Goal: Task Accomplishment & Management: Manage account settings

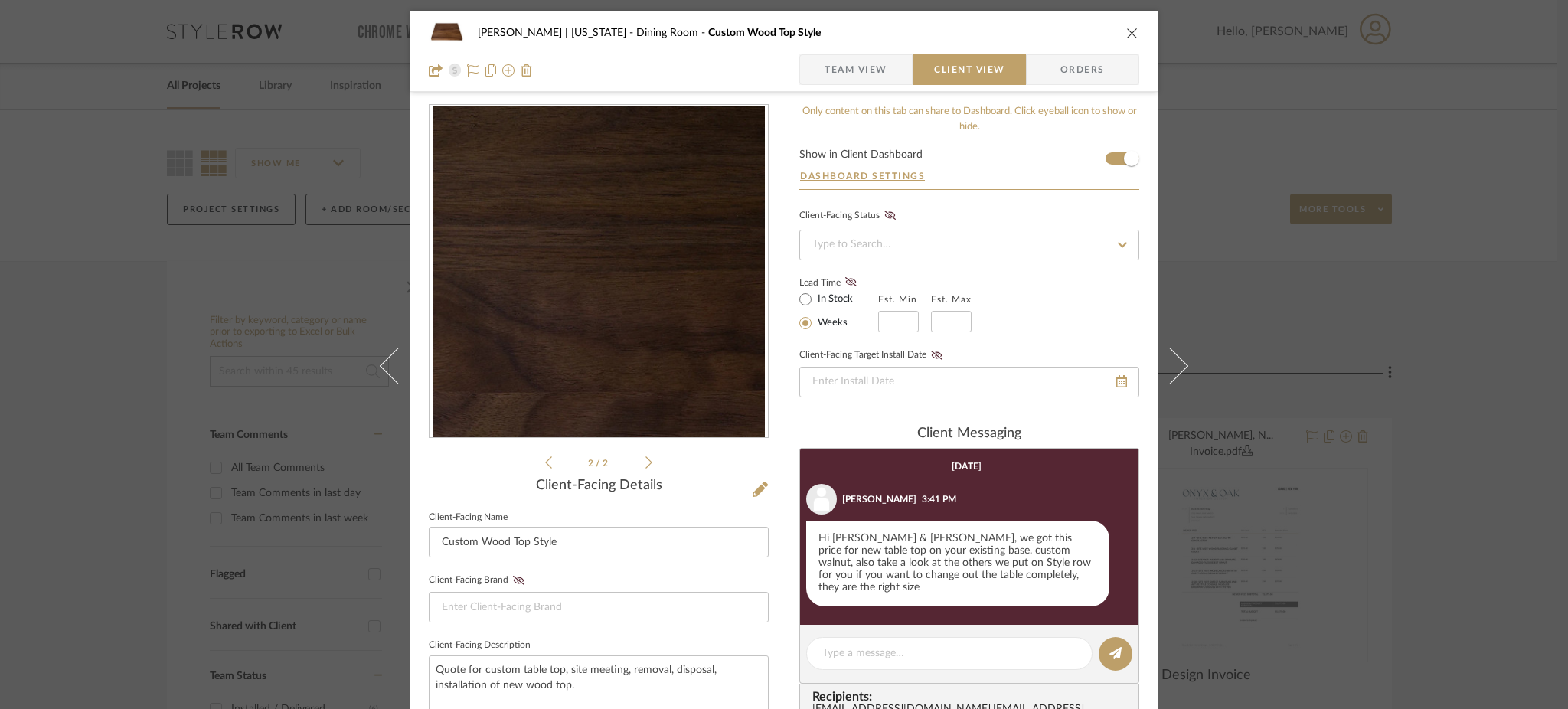
scroll to position [569, 0]
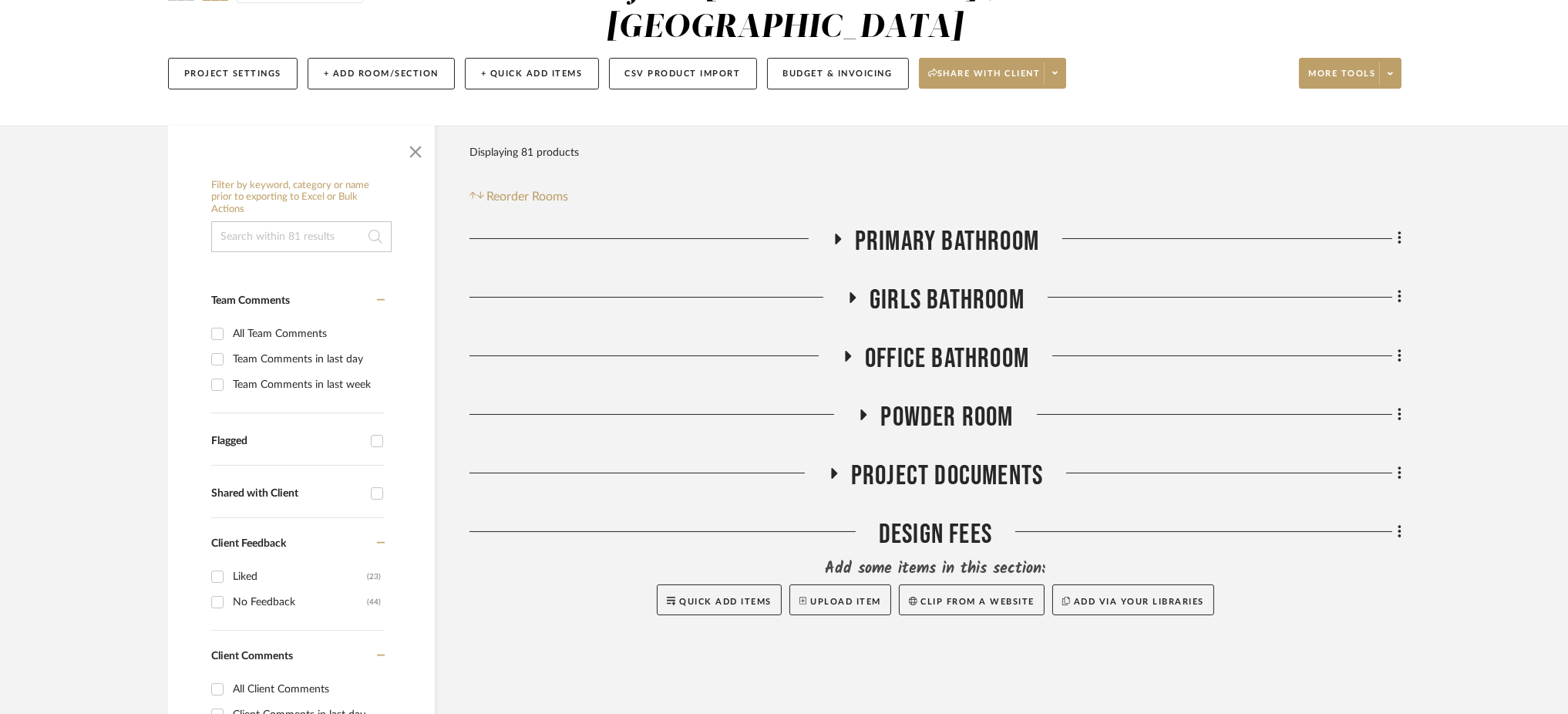
scroll to position [208, 0]
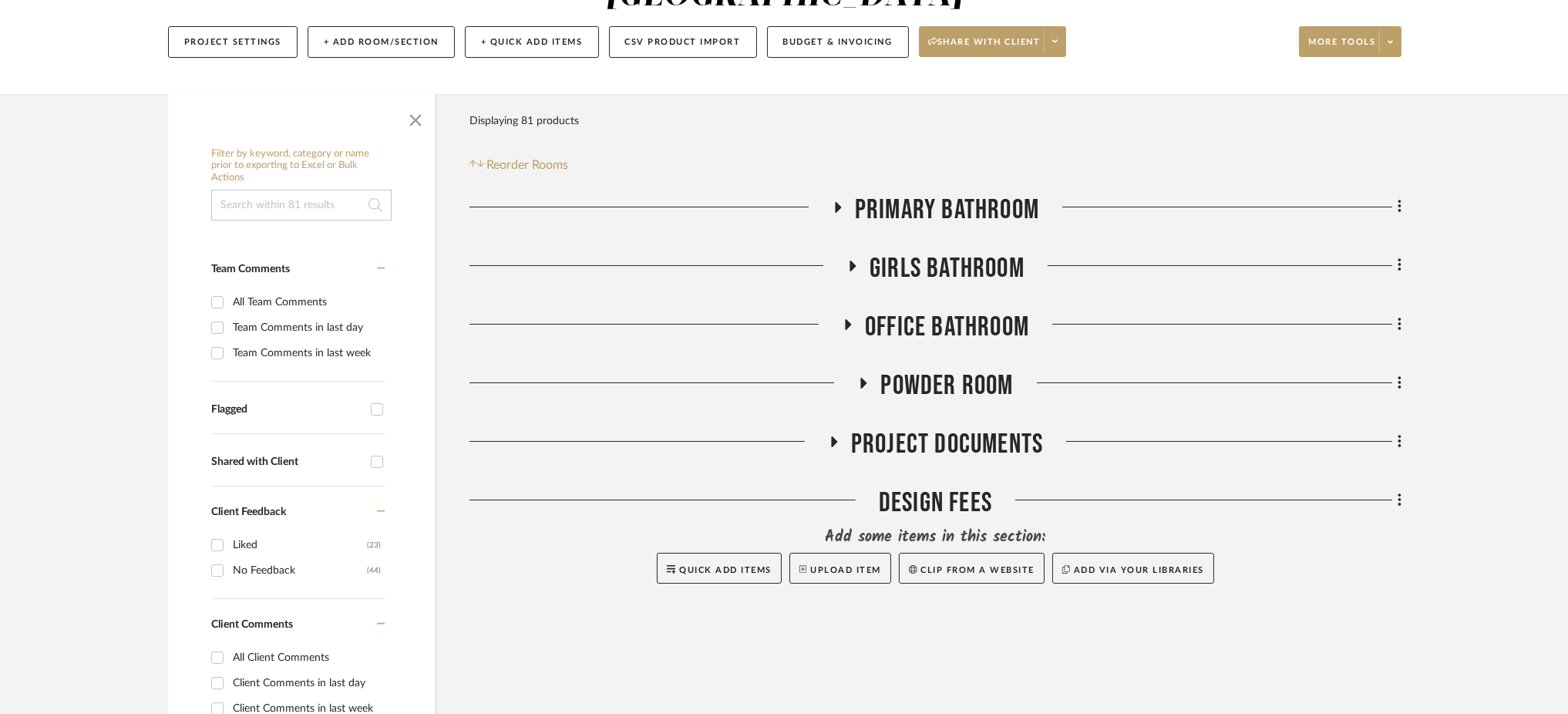
click at [831, 443] on icon at bounding box center [834, 442] width 6 height 10
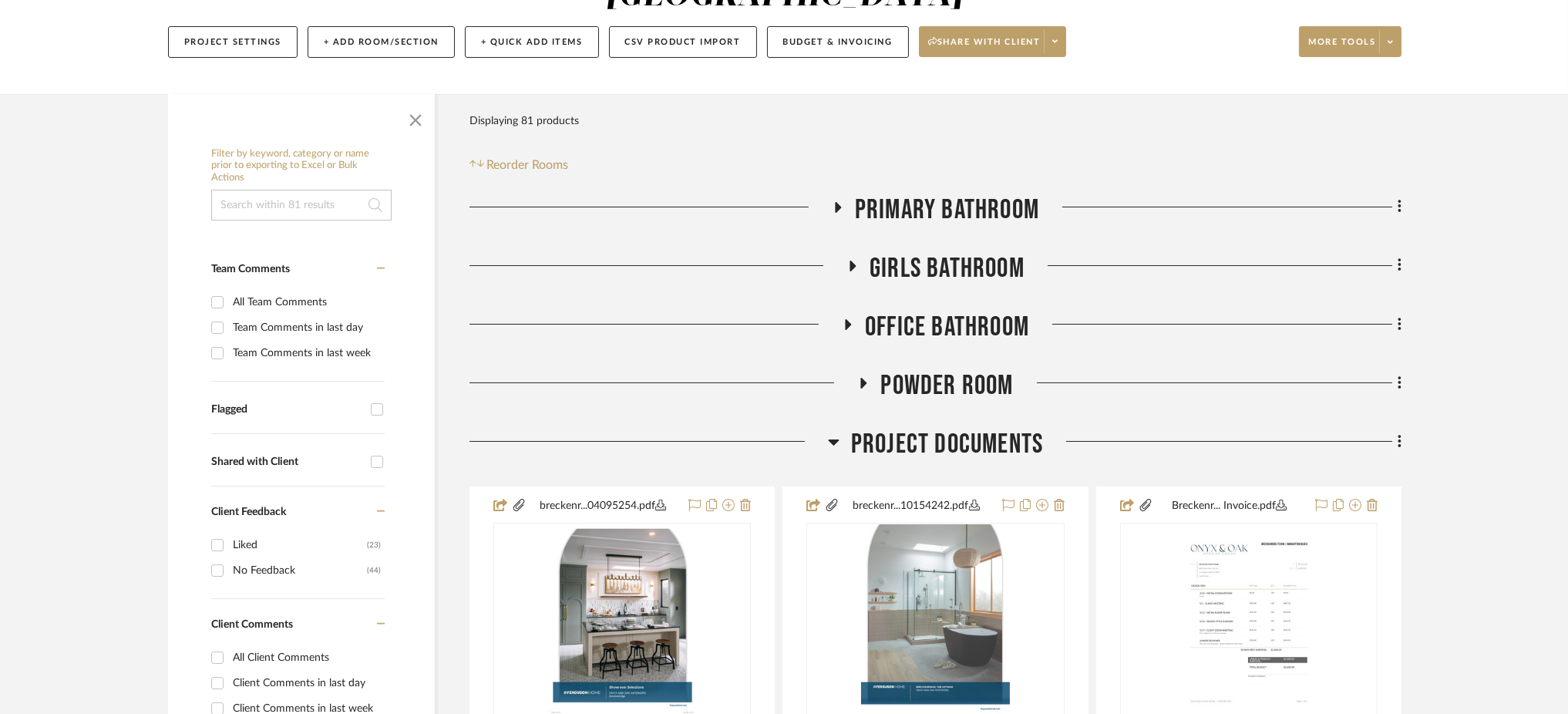
scroll to position [578, 0]
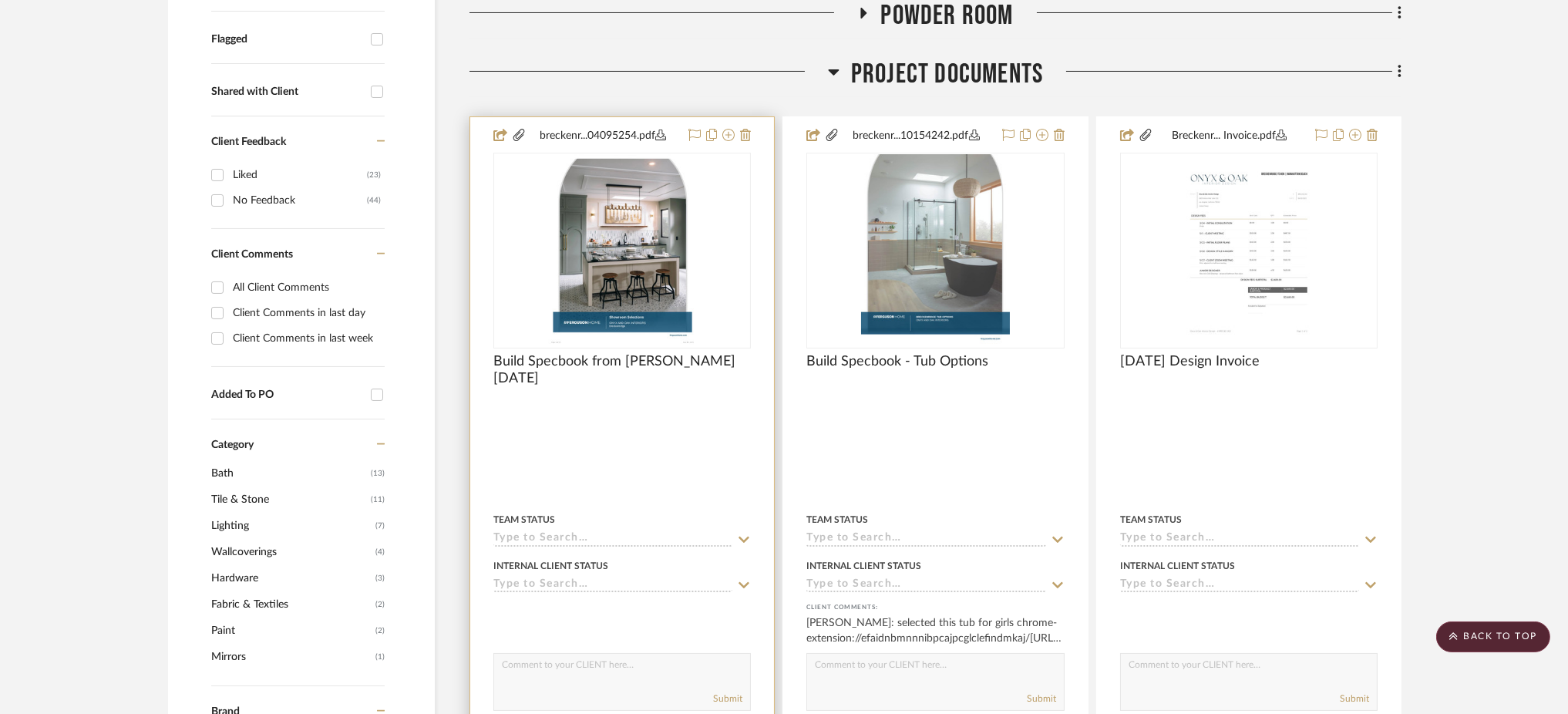
click at [706, 264] on div "0" at bounding box center [622, 250] width 256 height 194
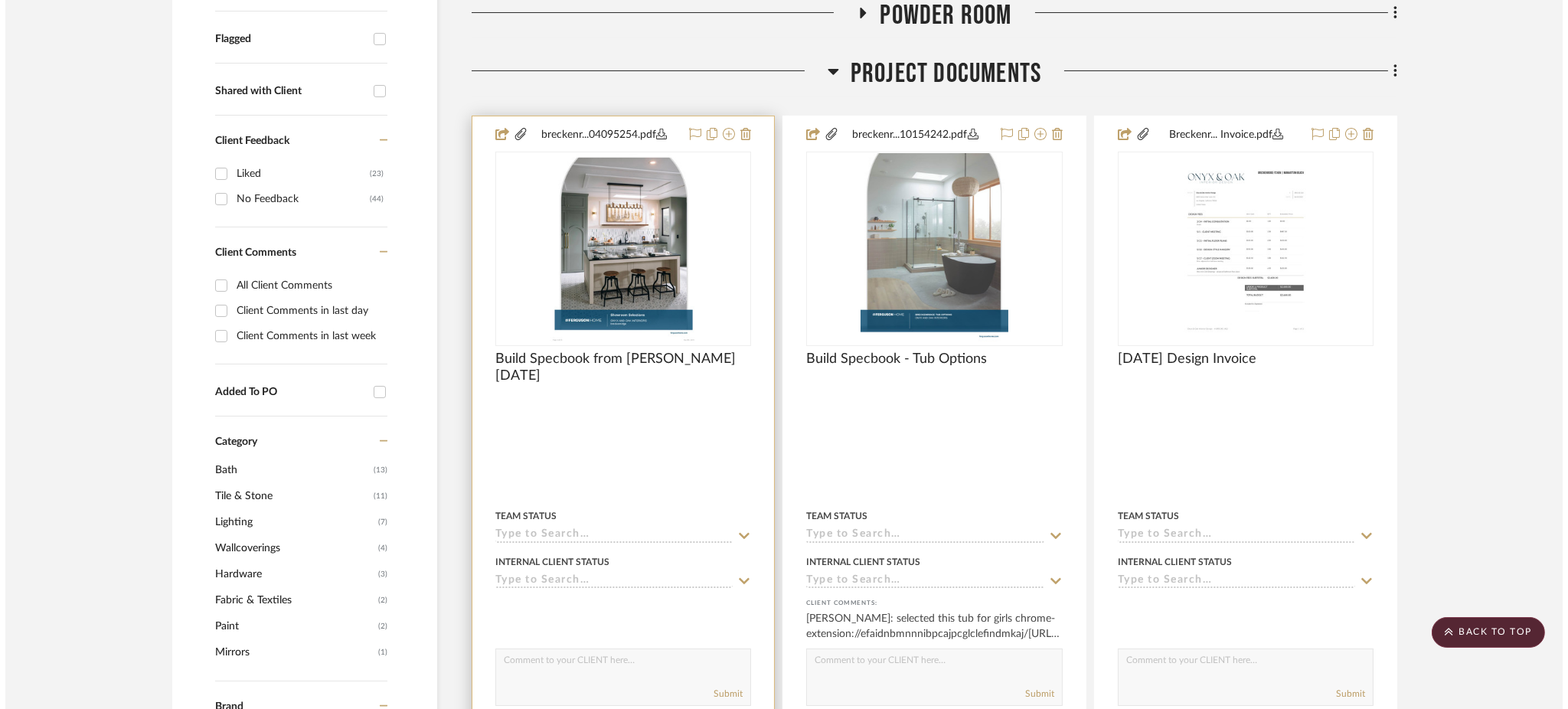
scroll to position [0, 0]
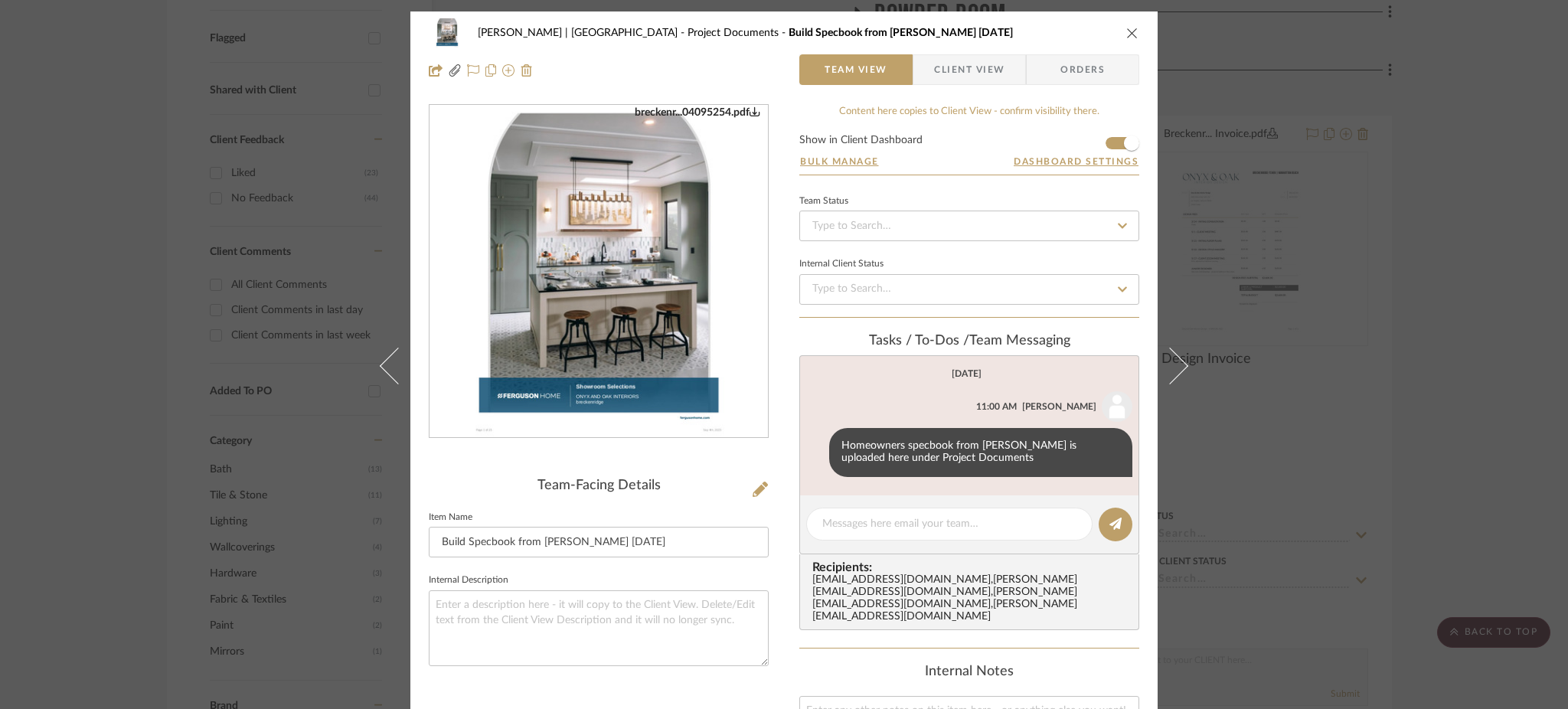
click at [1366, 213] on div "Breckenridge-Tchen | Manhattan Beach Project Documents Build Specbook from Debr…" at bounding box center [784, 354] width 1568 height 709
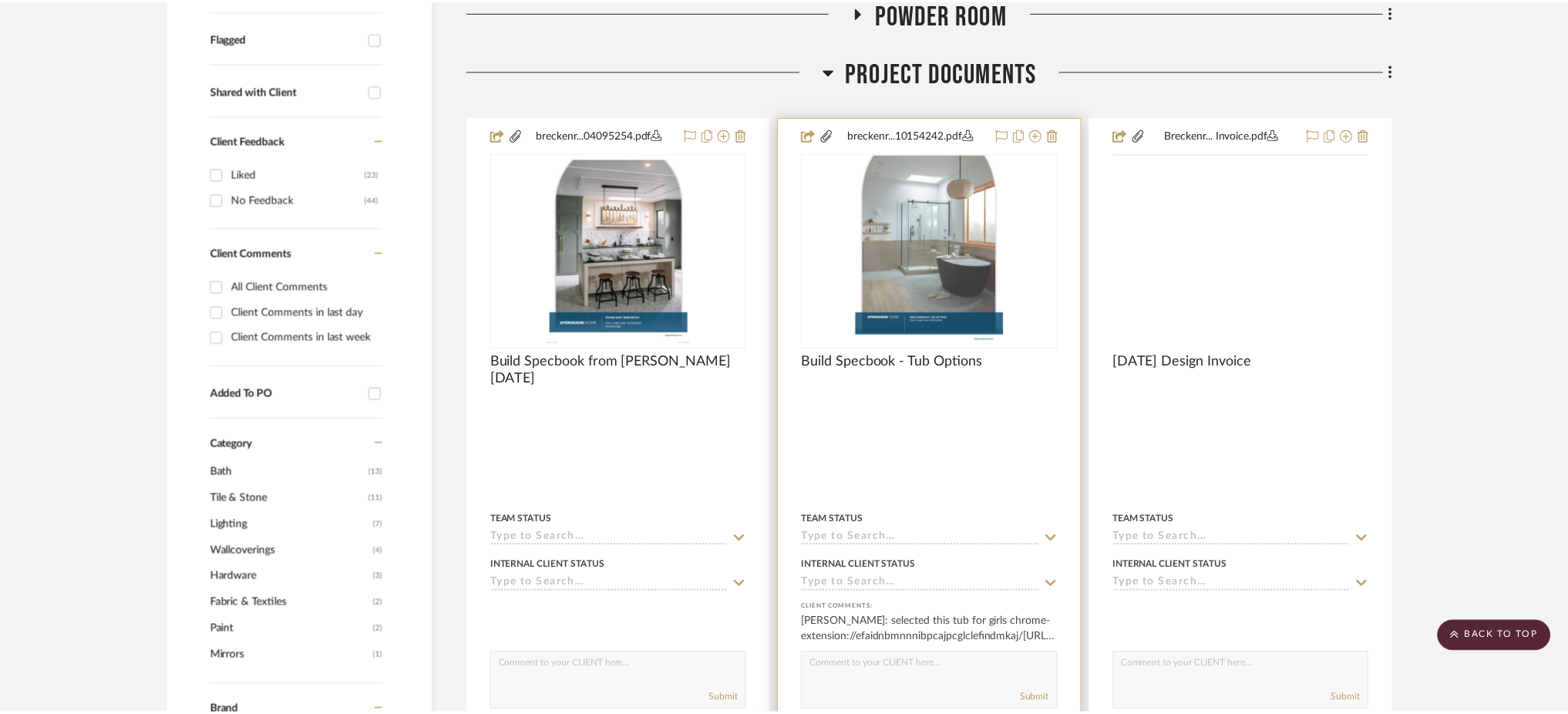
scroll to position [578, 0]
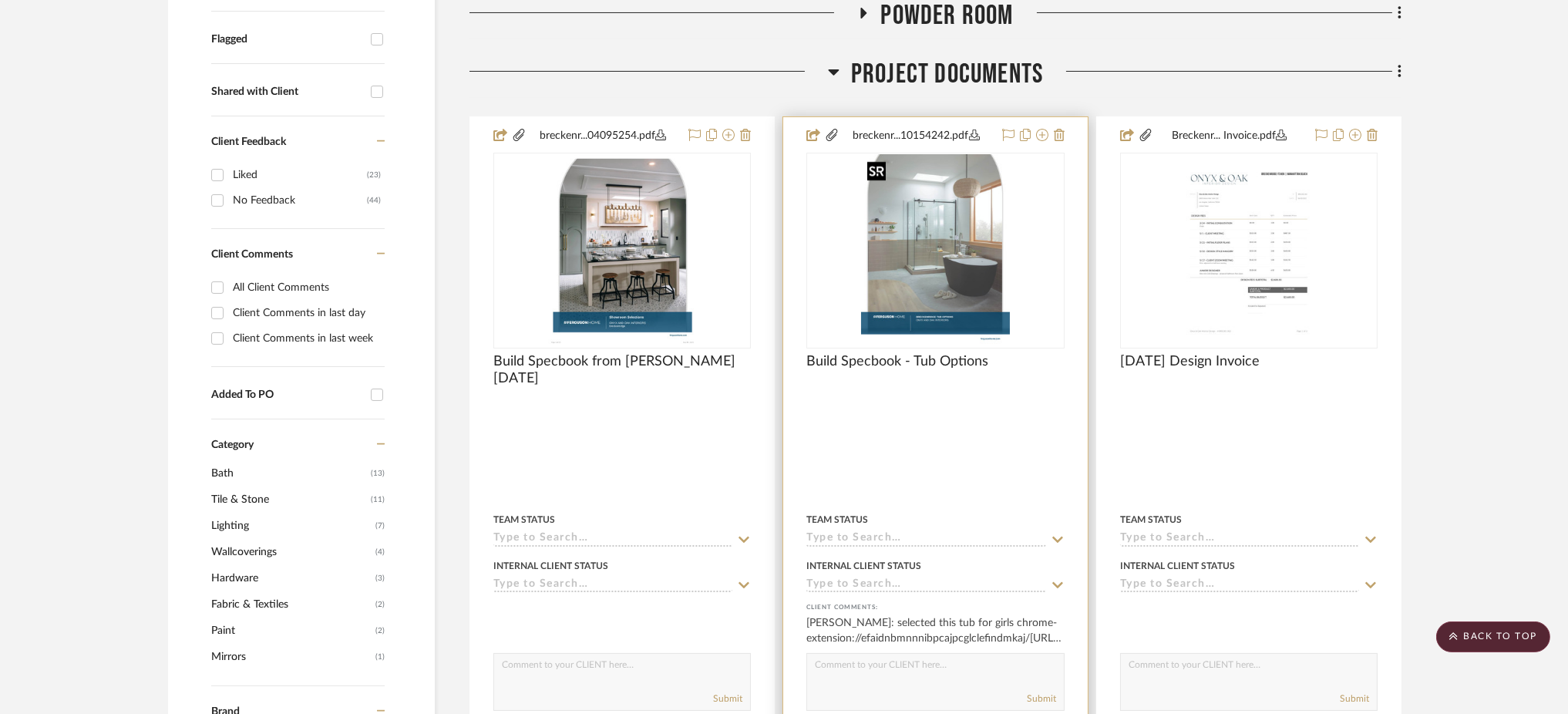
click at [915, 309] on img "0" at bounding box center [935, 250] width 149 height 193
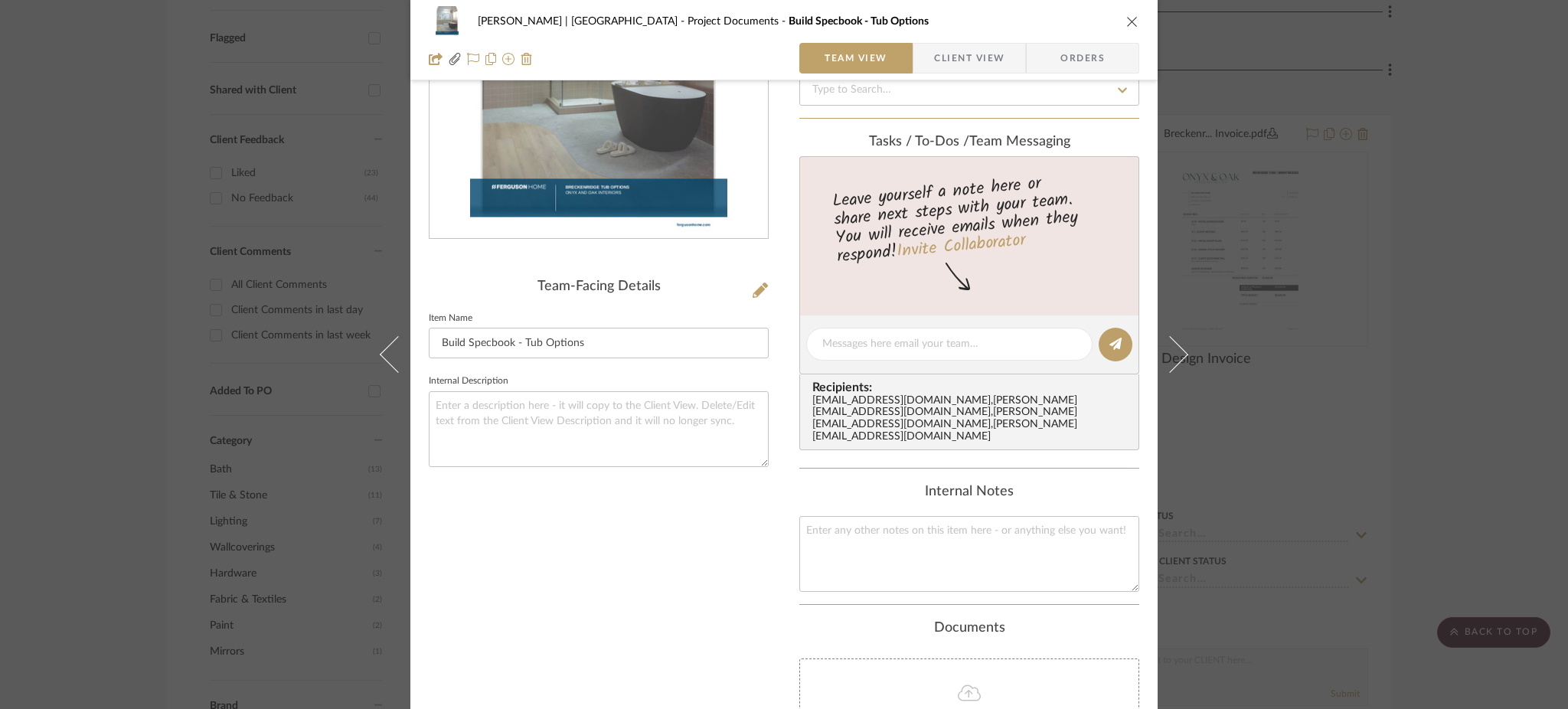
scroll to position [199, 0]
click at [626, 343] on input "Build Specbook - Tub Options" at bounding box center [598, 342] width 340 height 30
type input "Build Specbook - Tub Options 10/4/25"
click at [597, 421] on textarea at bounding box center [598, 428] width 340 height 76
click at [756, 286] on icon at bounding box center [760, 289] width 16 height 16
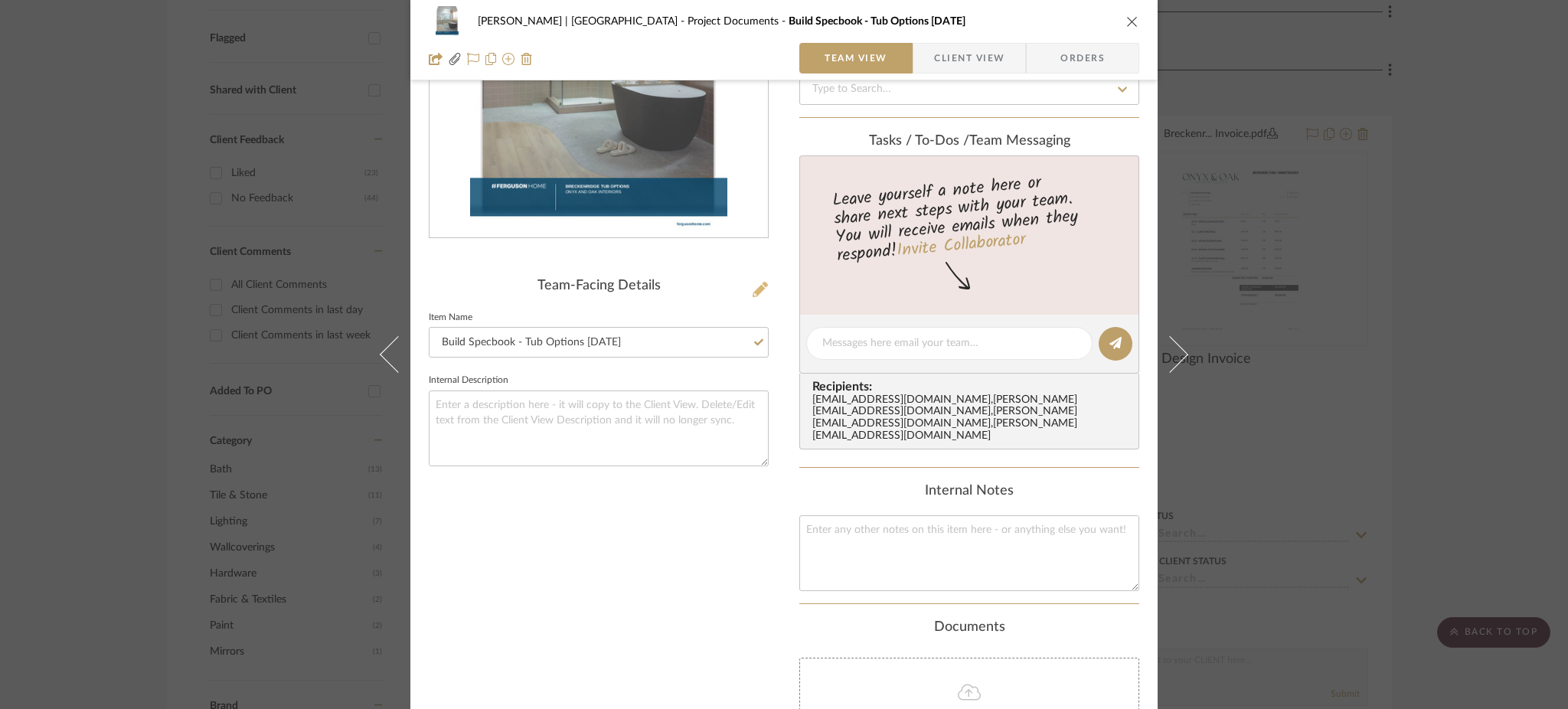
scroll to position [0, 0]
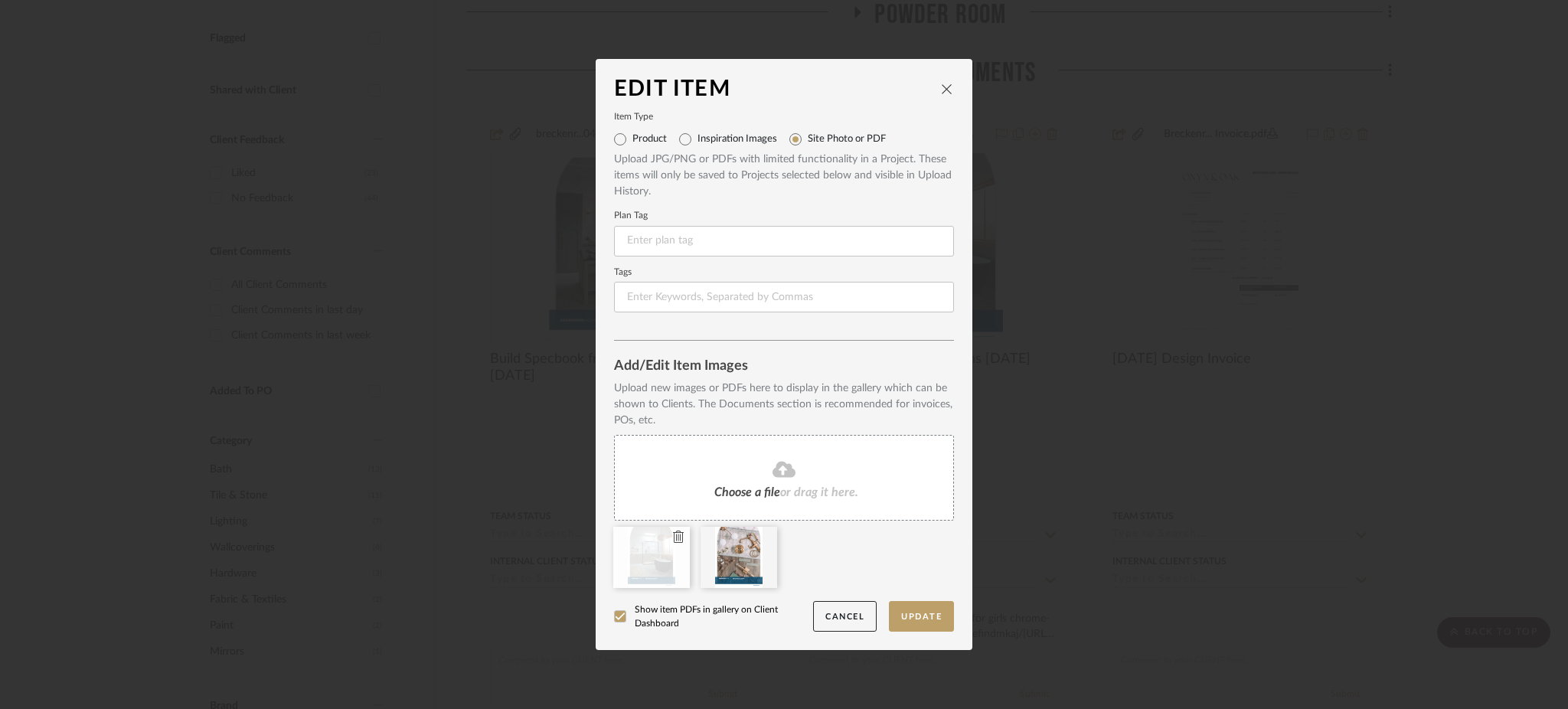
click at [673, 534] on icon at bounding box center [678, 536] width 10 height 12
click at [911, 611] on button "Update" at bounding box center [920, 617] width 65 height 31
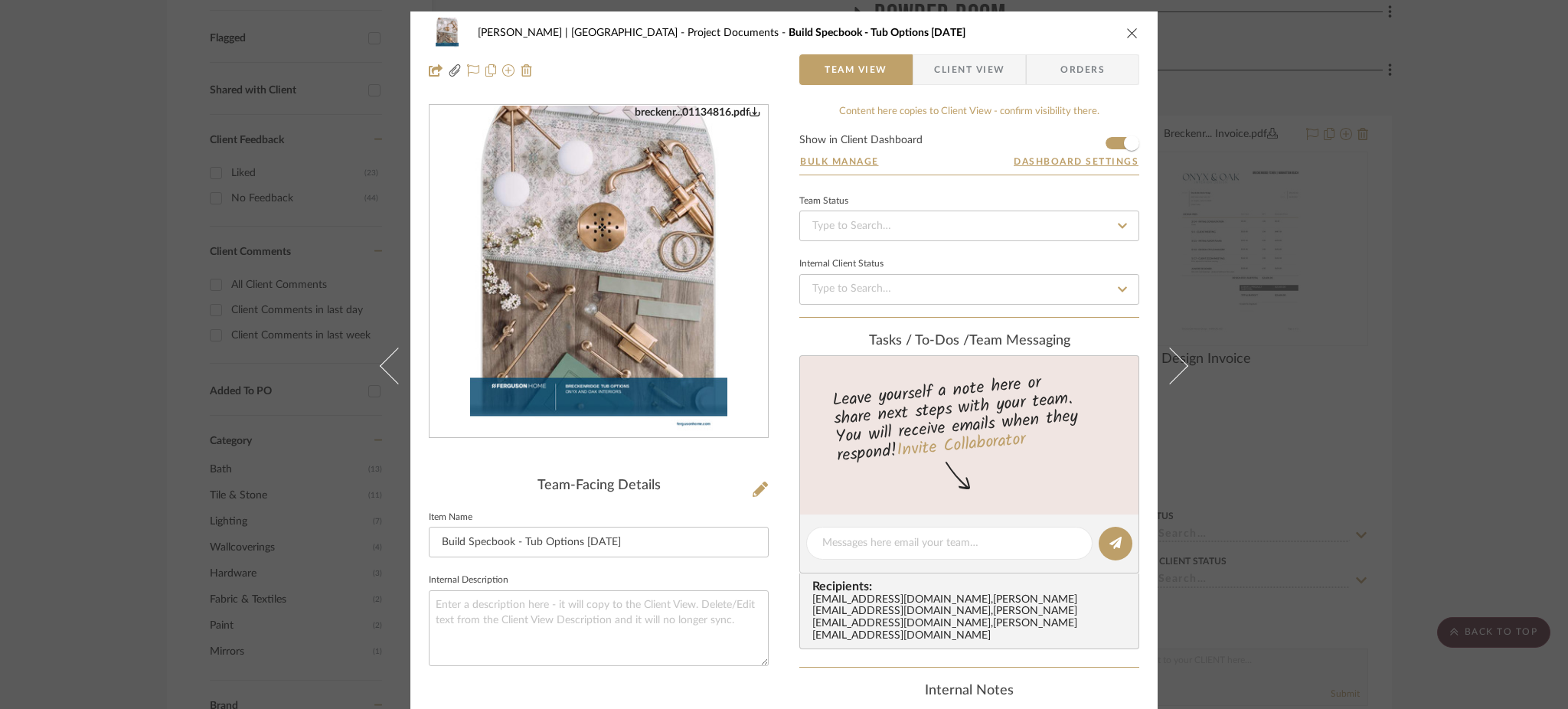
click at [1265, 123] on div "Breckenridge-Tchen | Manhattan Beach Project Documents Build Specbook - Tub Opt…" at bounding box center [784, 354] width 1568 height 709
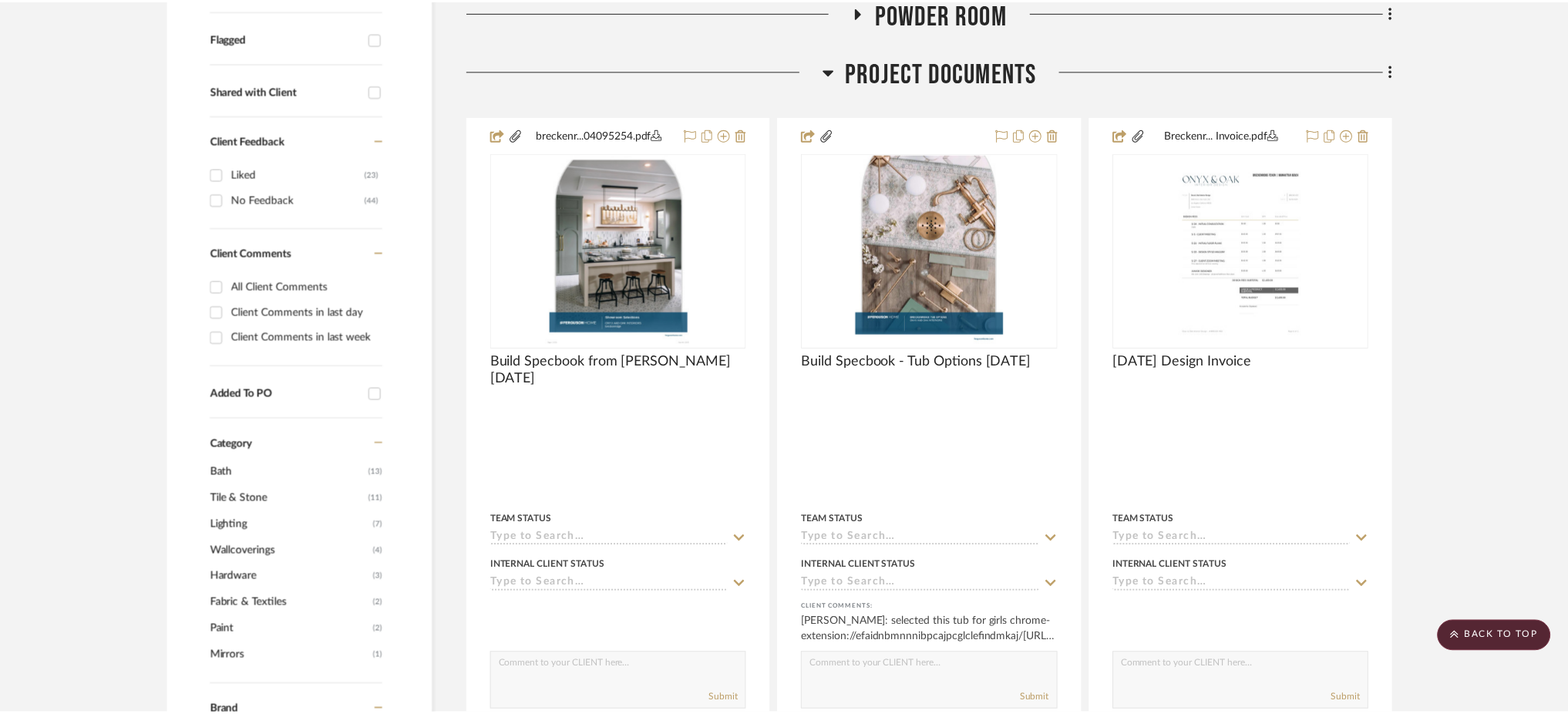
scroll to position [578, 0]
